Goal: Navigation & Orientation: Find specific page/section

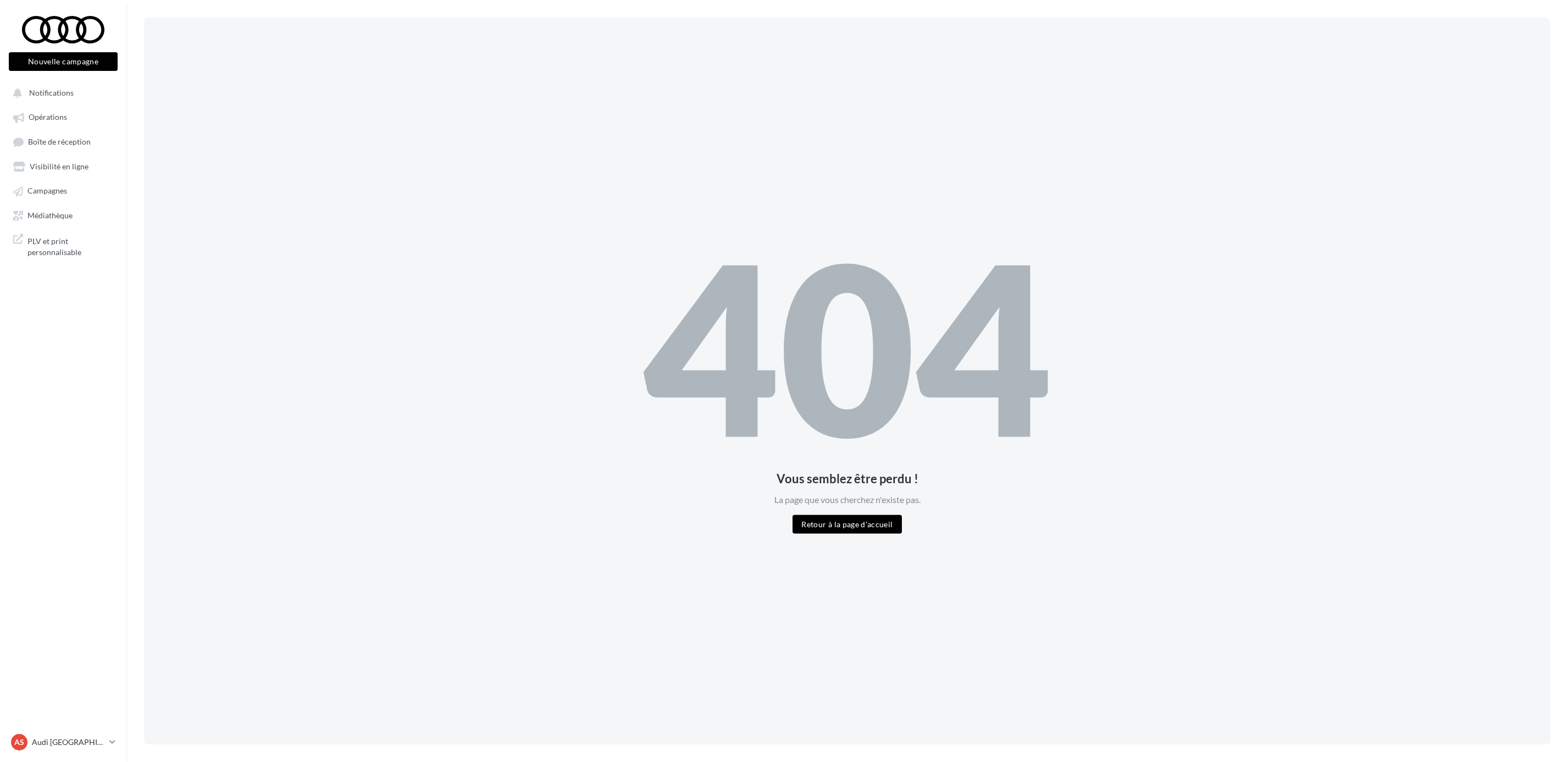
click at [67, 127] on ul "Opérations Boîte de réception Visibilité en ligne Campagnes Médiathèque" at bounding box center [63, 165] width 117 height 127
click at [58, 125] on link "Opérations" at bounding box center [63, 116] width 113 height 20
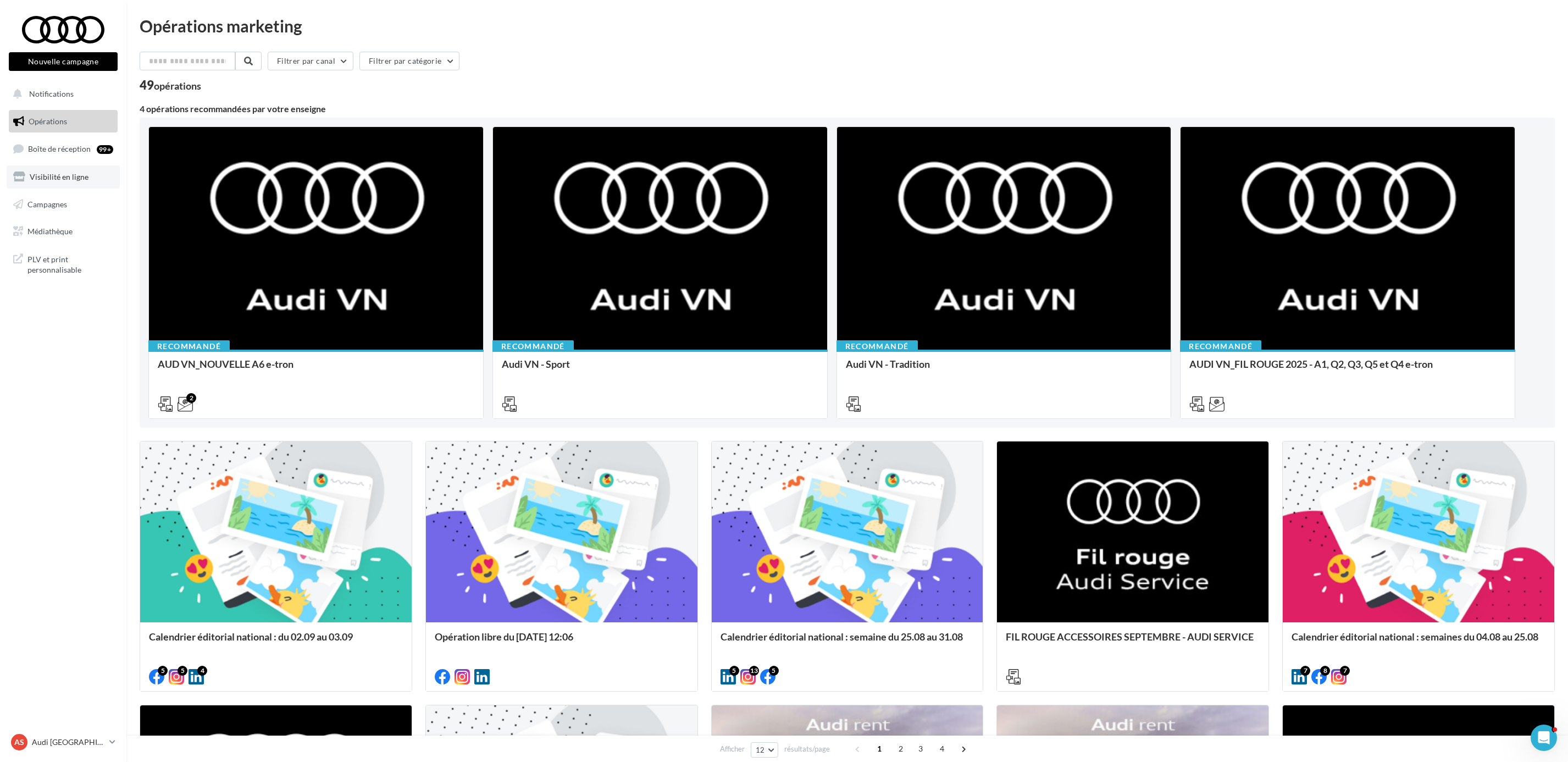
click at [64, 165] on link "Visibilité en ligne" at bounding box center [63, 177] width 113 height 23
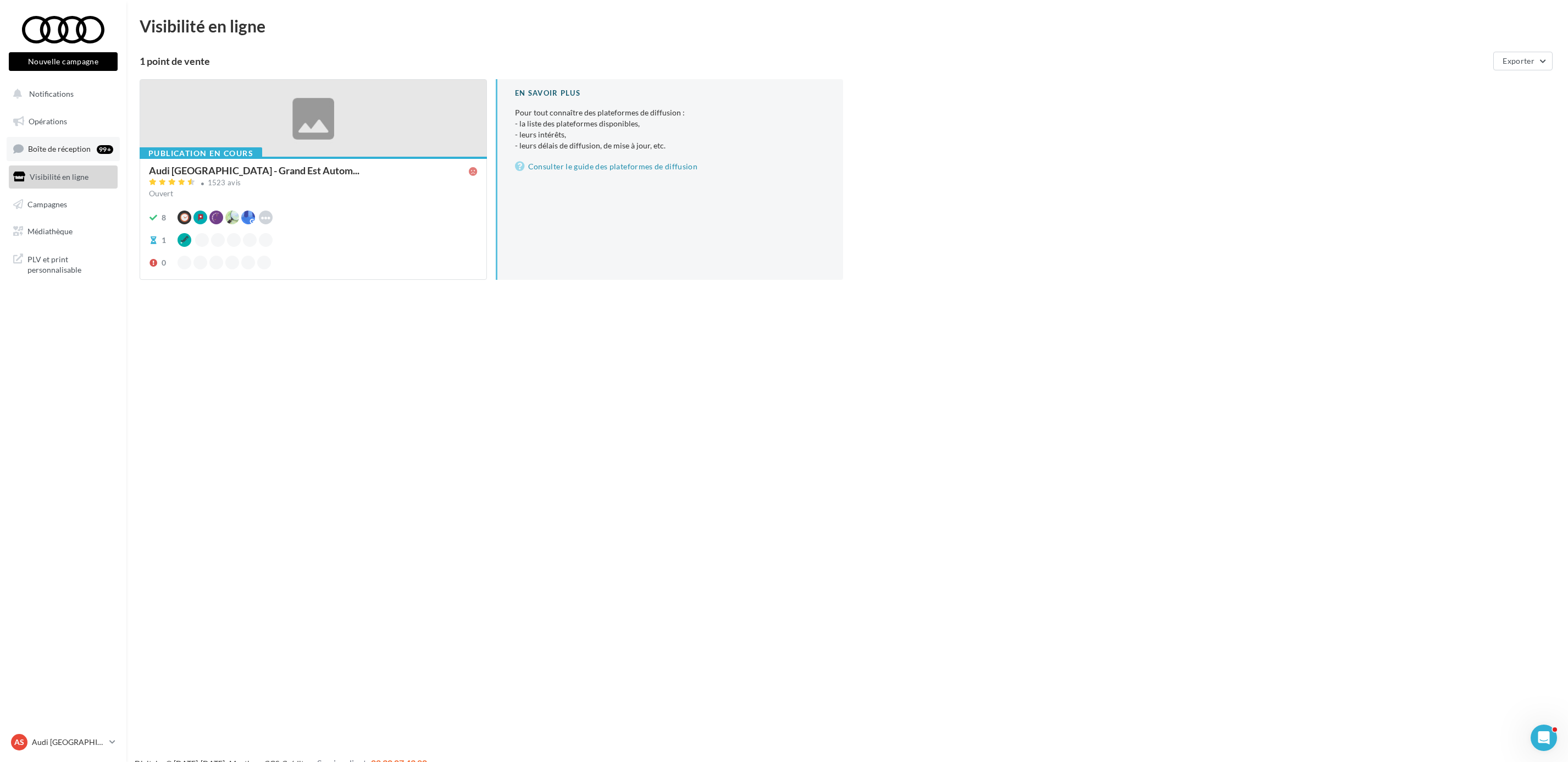
click at [65, 160] on link "Boîte de réception 99+" at bounding box center [63, 149] width 113 height 24
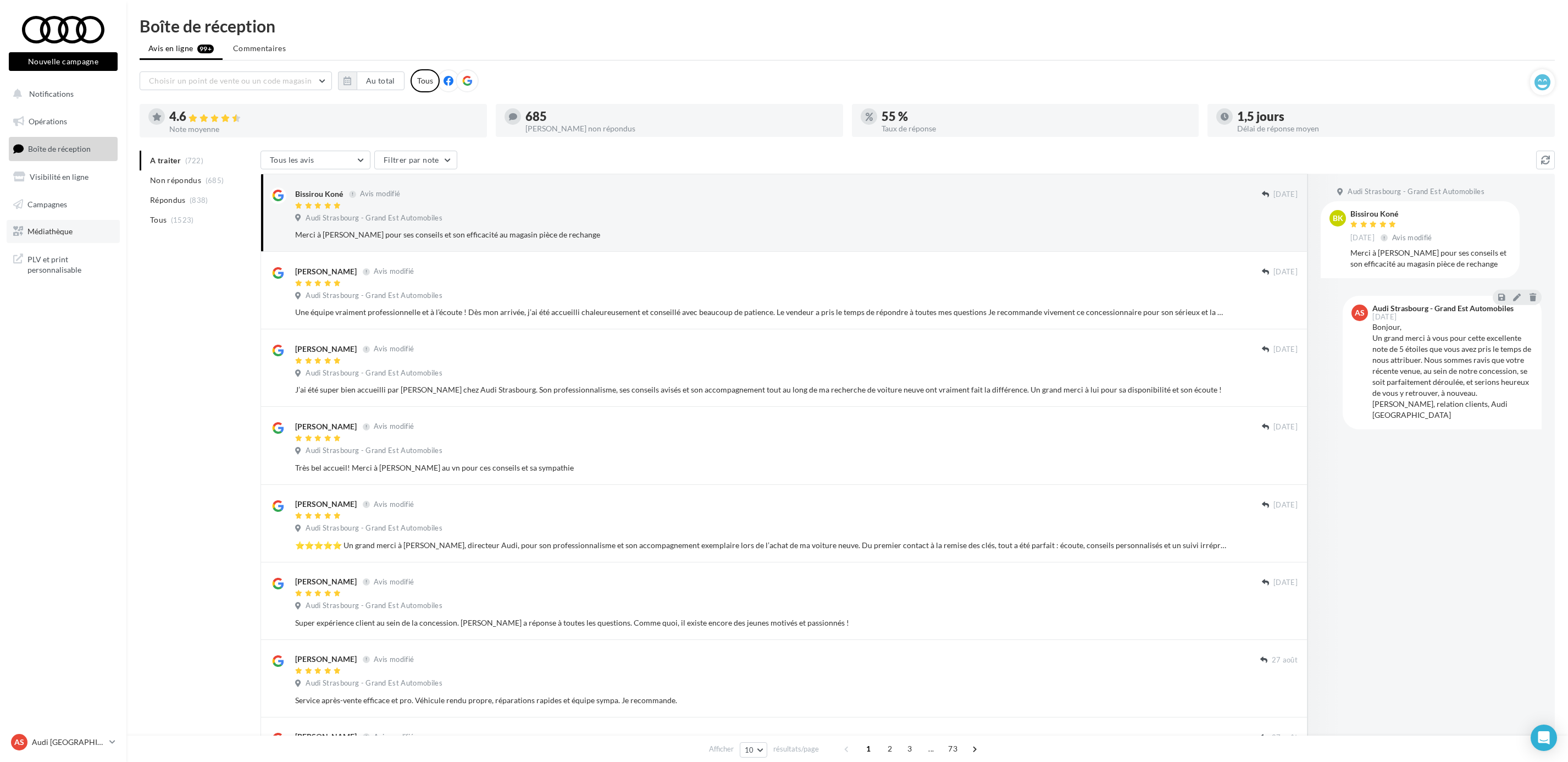
click at [46, 226] on span "Médiathèque" at bounding box center [50, 231] width 45 height 9
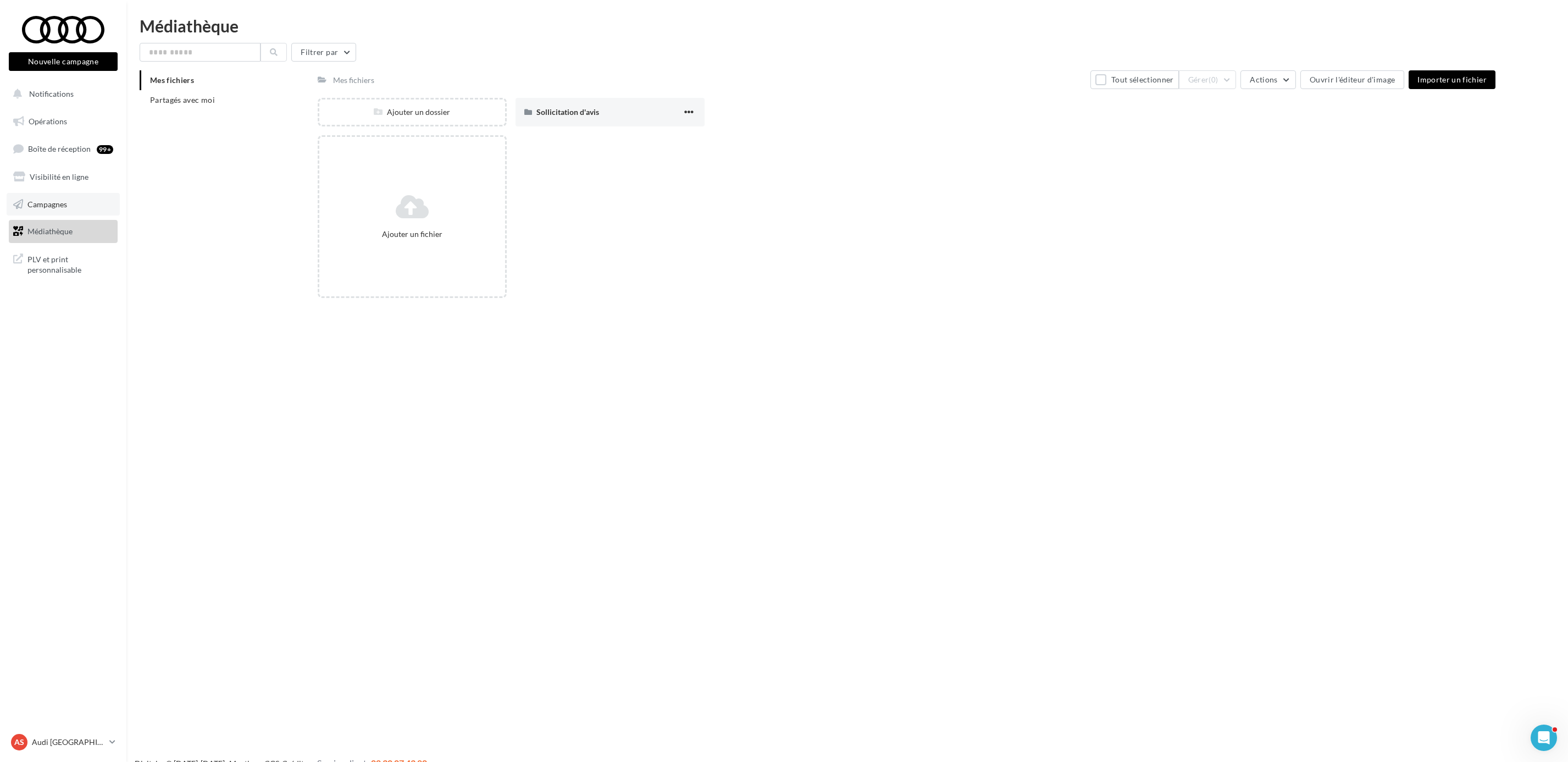
click at [59, 199] on span "Campagnes" at bounding box center [47, 203] width 40 height 9
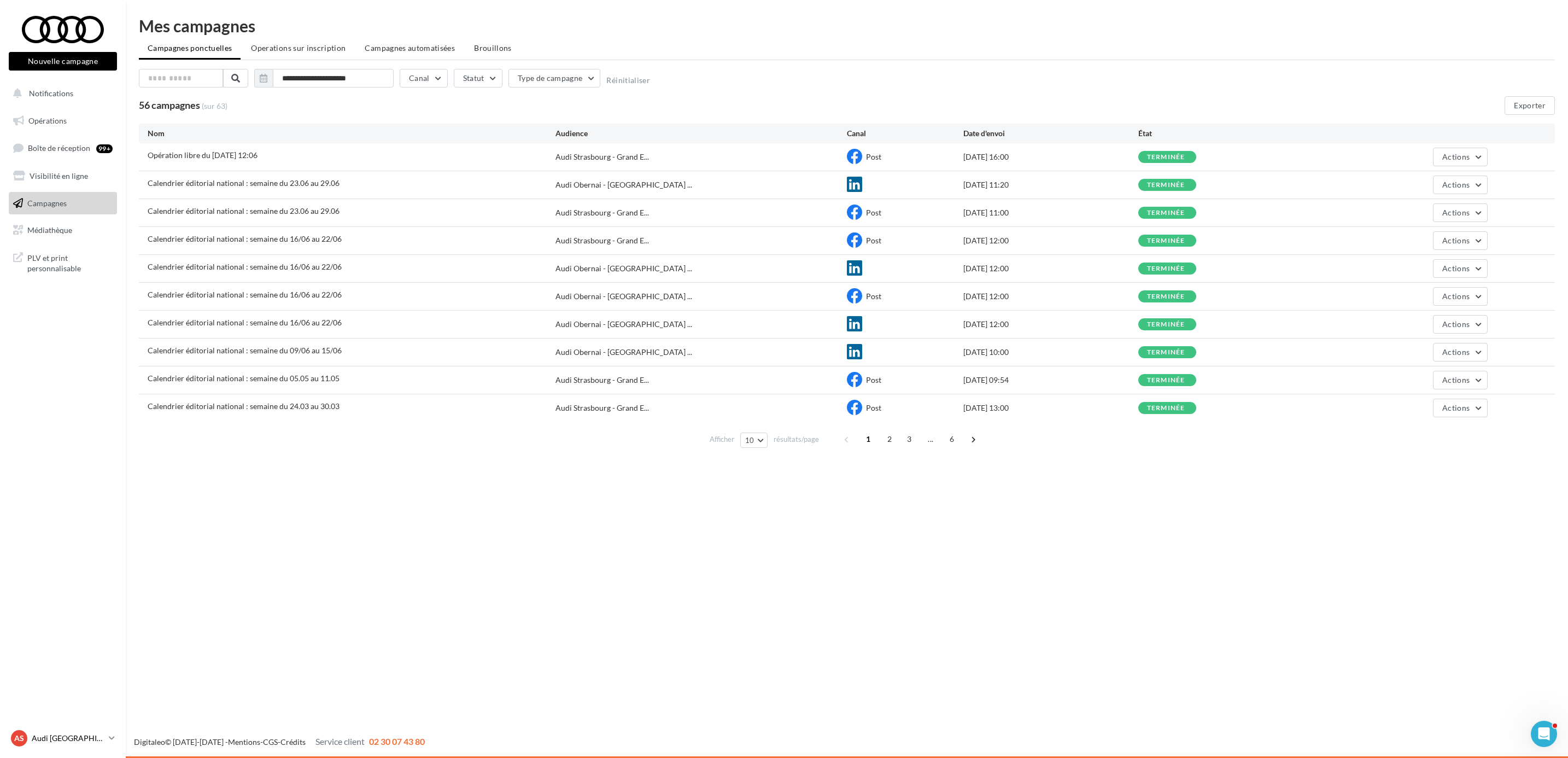
click at [76, 735] on p "Audi [GEOGRAPHIC_DATA]" at bounding box center [68, 739] width 72 height 11
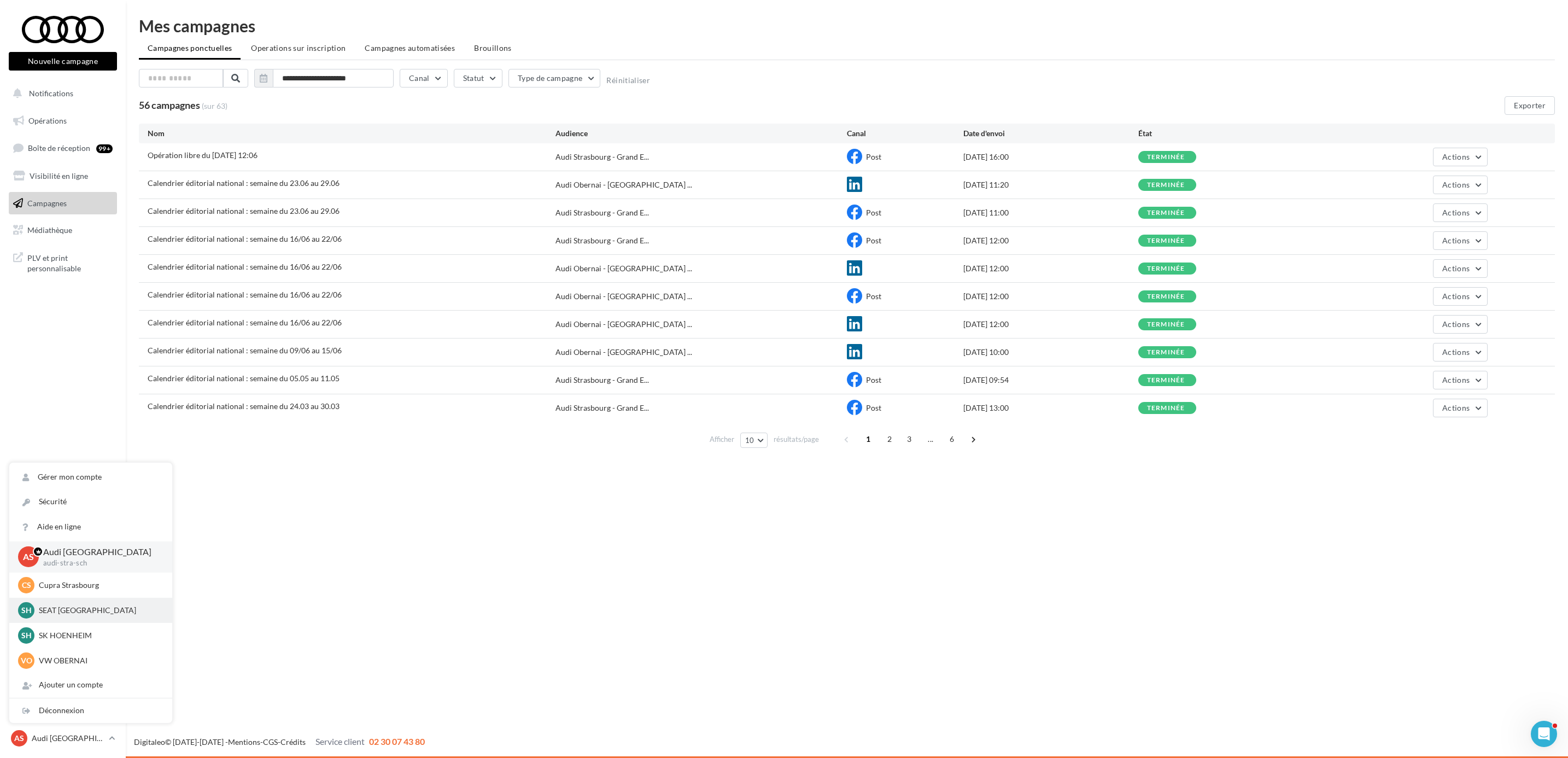
click at [78, 614] on p "SEAT [GEOGRAPHIC_DATA]" at bounding box center [99, 610] width 121 height 11
